Goal: Task Accomplishment & Management: Complete application form

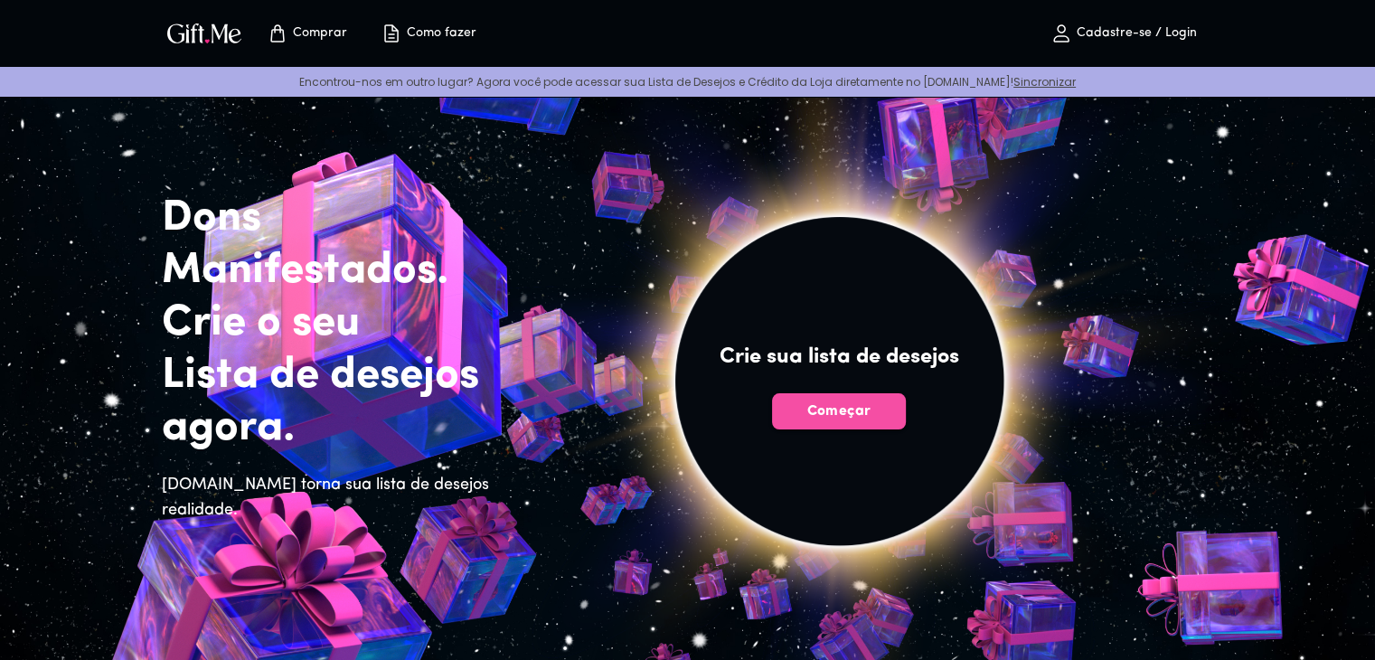
click at [822, 415] on font "Começar" at bounding box center [839, 411] width 64 height 14
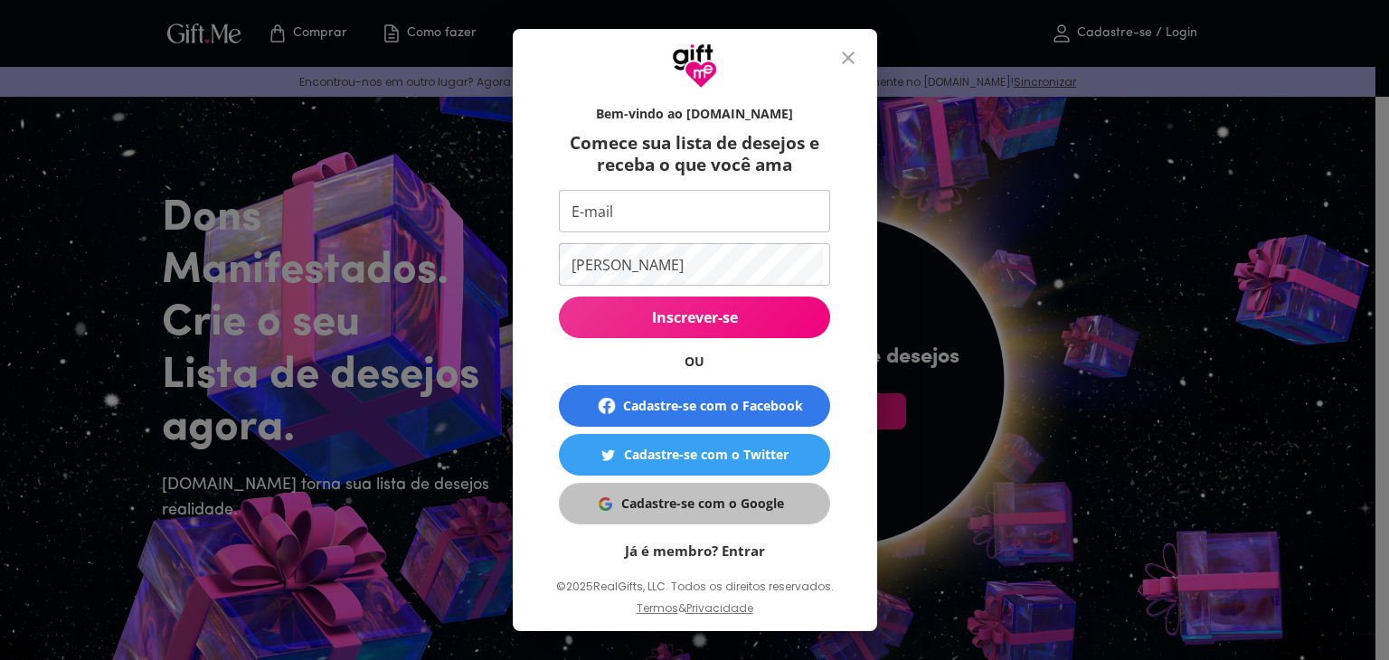
click at [649, 499] on font "Cadastre-se com o Google" at bounding box center [702, 503] width 163 height 17
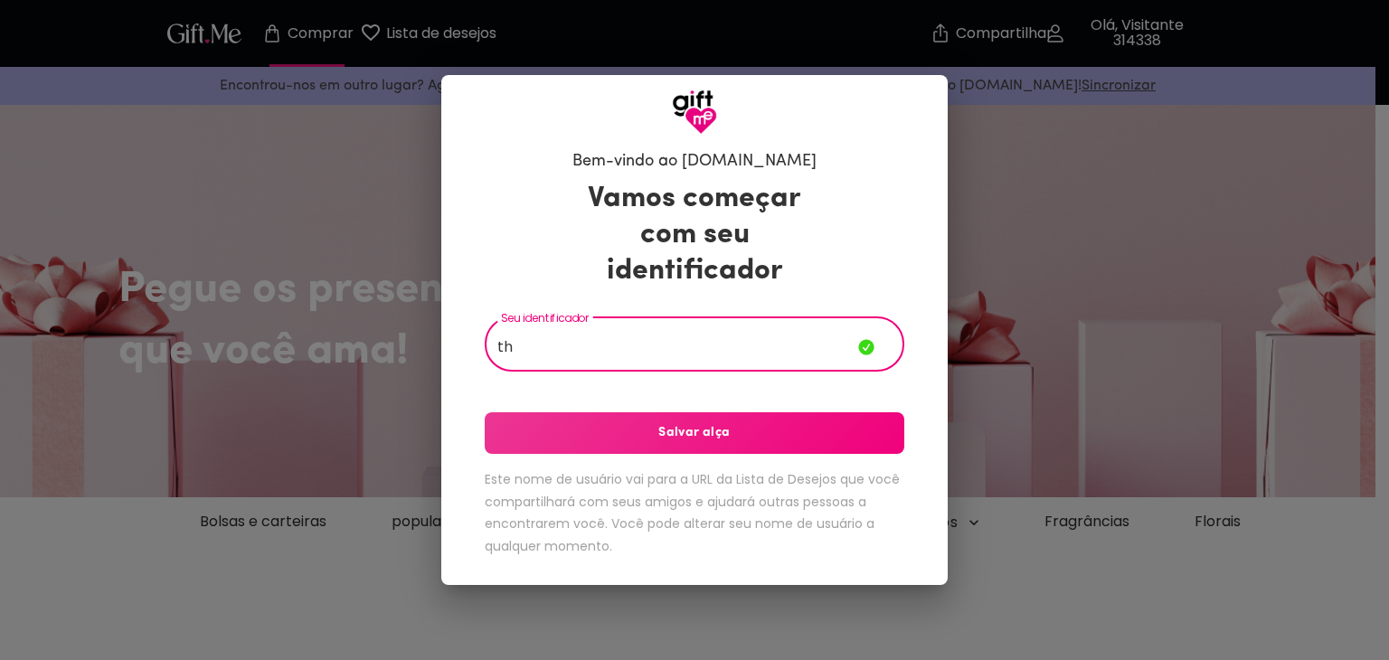
type input "t"
type input "Thaisf_"
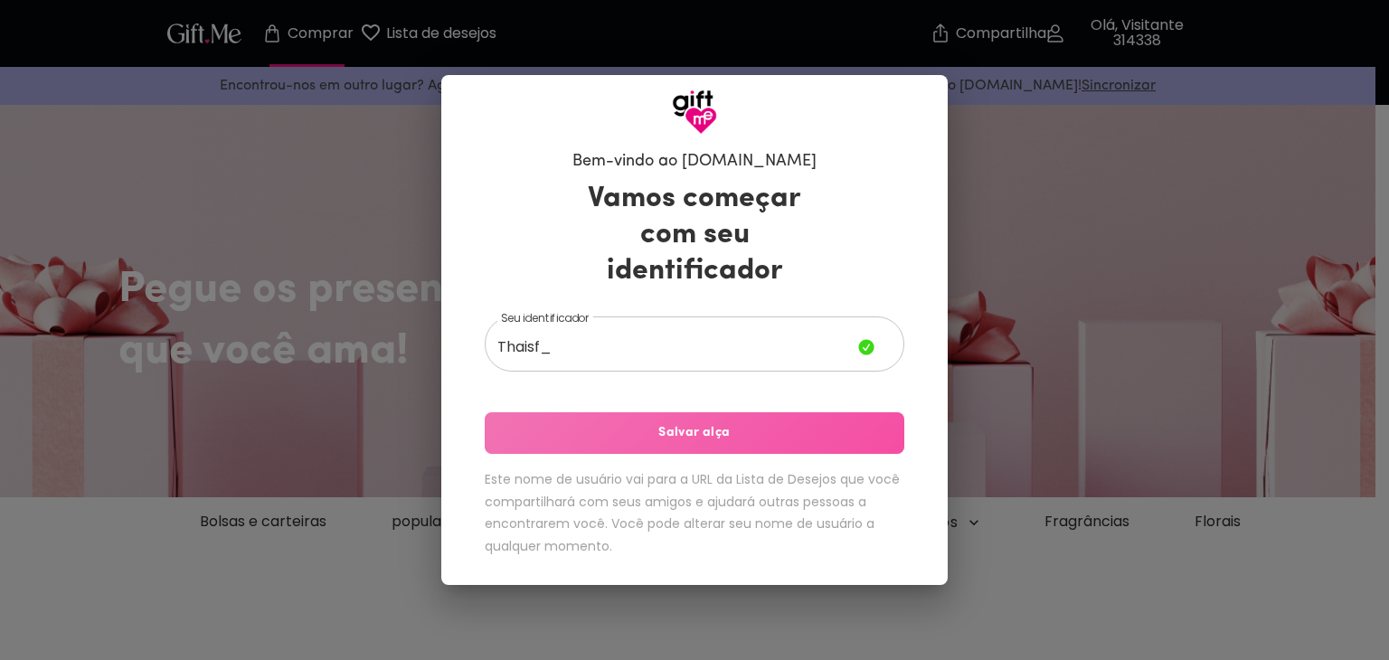
click at [695, 426] on font "Salvar alça" at bounding box center [693, 433] width 71 height 14
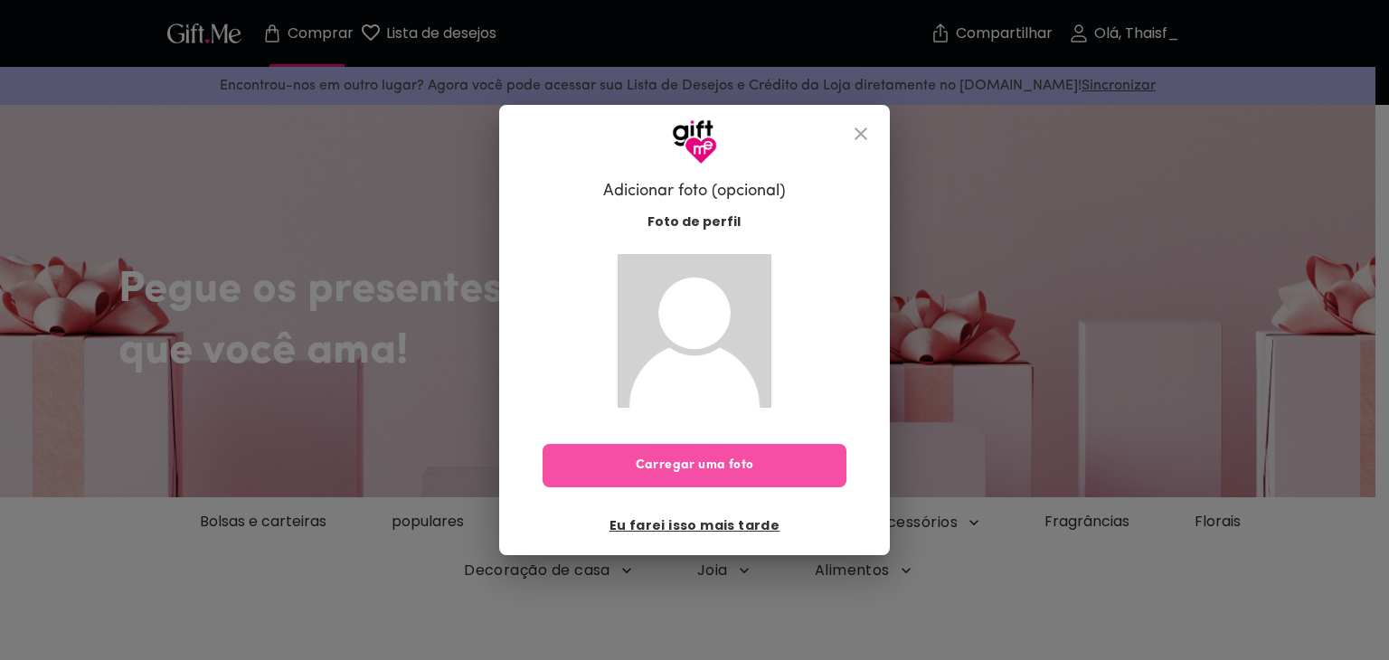
click at [709, 468] on font "Carregar uma foto" at bounding box center [695, 465] width 118 height 14
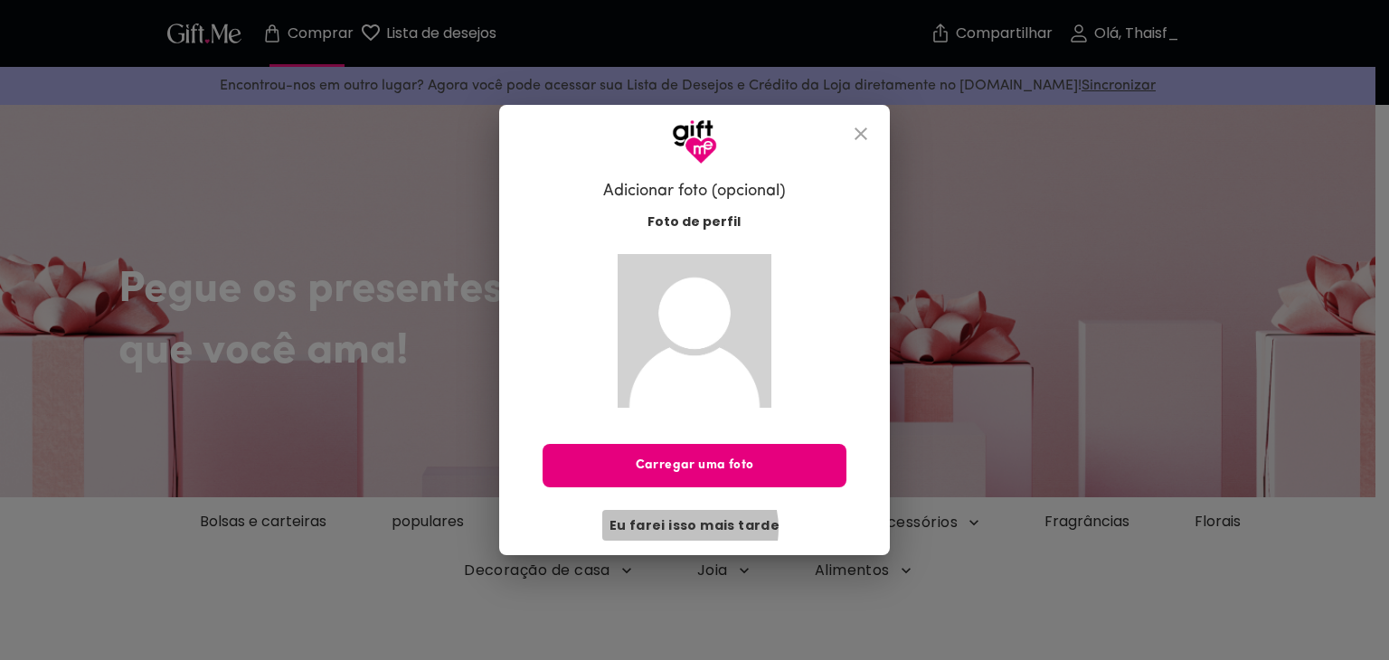
click at [694, 528] on font "Eu farei isso mais tarde" at bounding box center [694, 525] width 171 height 18
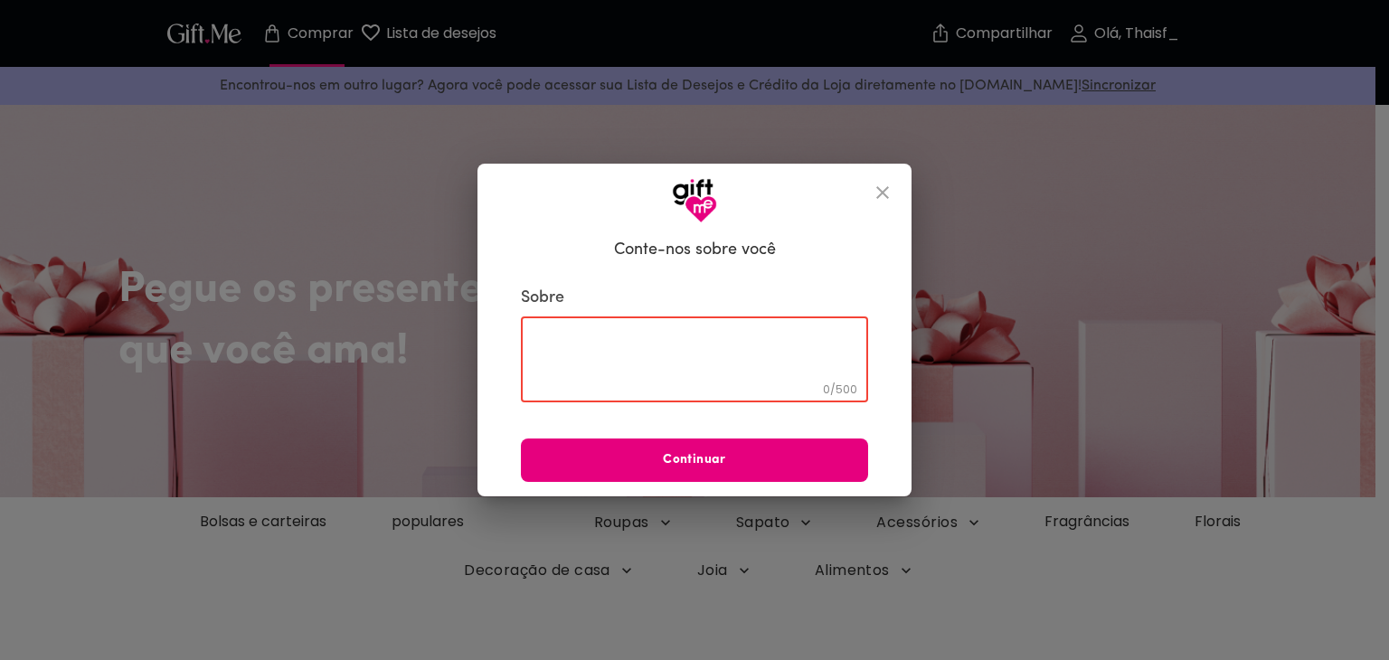
click at [723, 355] on textarea at bounding box center [695, 360] width 322 height 52
click at [884, 200] on icon "fechar" at bounding box center [883, 193] width 22 height 22
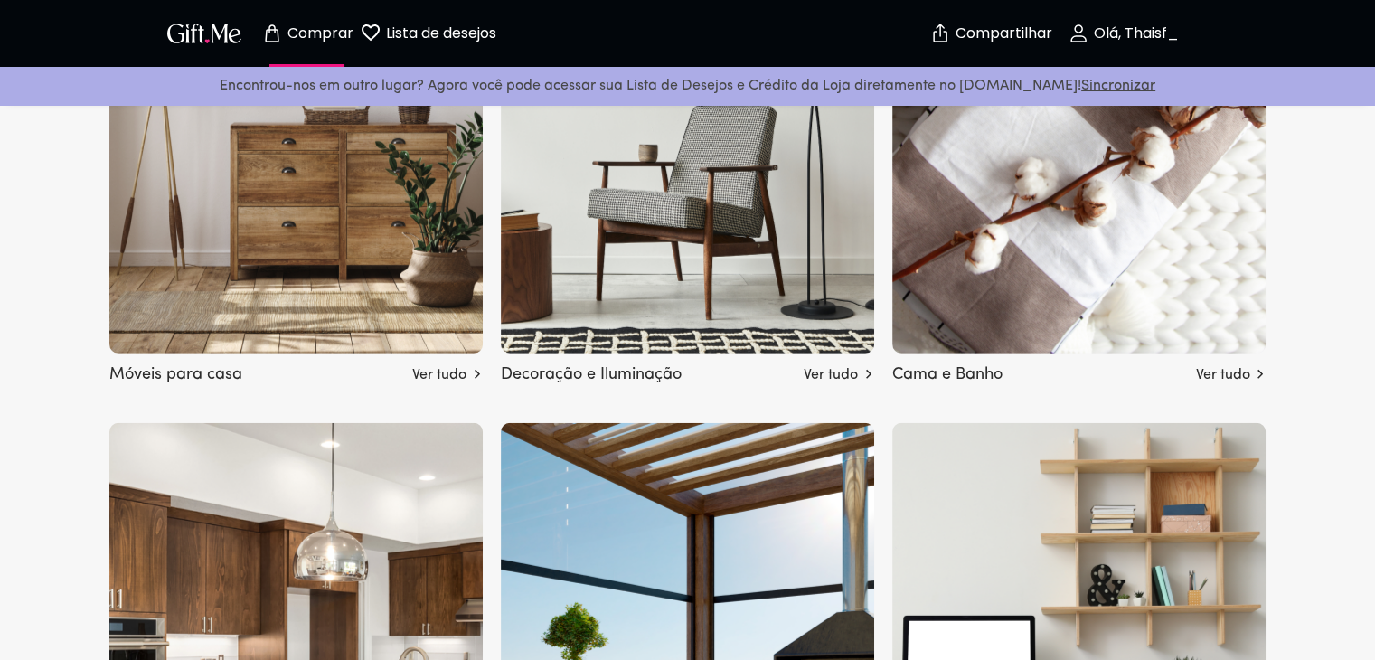
scroll to position [5248, 0]
